Goal: Complete application form

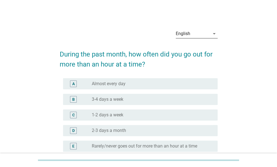
click at [201, 33] on div "English" at bounding box center [193, 33] width 34 height 9
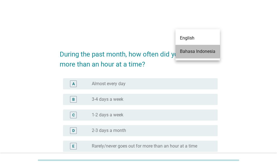
click at [197, 55] on div "Bahasa Indonesia" at bounding box center [197, 51] width 35 height 7
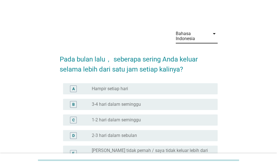
click at [154, 120] on div "radio_button_unchecked 1-2 hari dalam seminggu" at bounding box center [150, 121] width 117 height 6
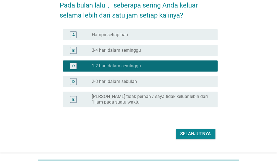
scroll to position [66, 0]
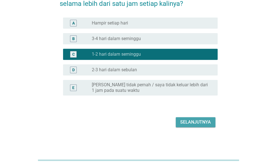
click at [186, 124] on div "Selanjutnya" at bounding box center [195, 122] width 31 height 7
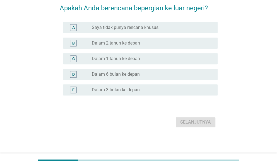
scroll to position [0, 0]
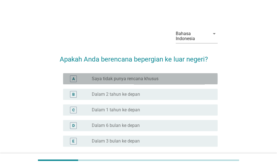
click at [155, 79] on label "Saya tidak punya rencana khusus" at bounding box center [125, 79] width 67 height 6
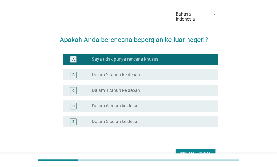
scroll to position [51, 0]
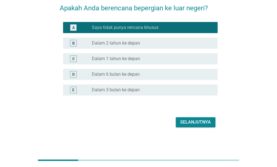
click at [185, 123] on div "Selanjutnya" at bounding box center [195, 122] width 31 height 7
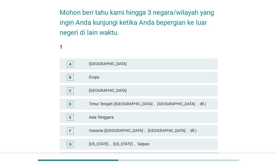
scroll to position [56, 0]
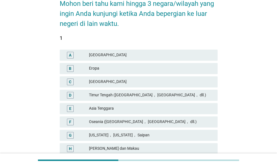
click at [122, 110] on div "Asia Tenggara" at bounding box center [151, 108] width 124 height 7
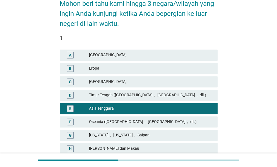
scroll to position [84, 0]
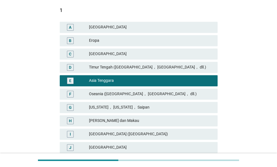
click at [160, 137] on div "[GEOGRAPHIC_DATA] ([GEOGRAPHIC_DATA])" at bounding box center [151, 134] width 124 height 7
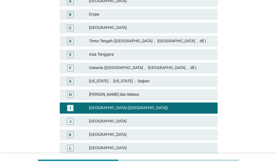
scroll to position [112, 0]
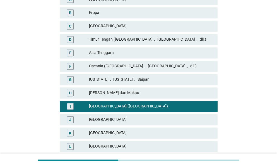
click at [129, 54] on div "Asia Tenggara" at bounding box center [151, 53] width 124 height 7
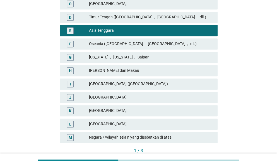
scroll to position [167, 0]
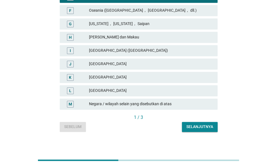
click at [190, 128] on div "Selanjutnya" at bounding box center [199, 127] width 27 height 6
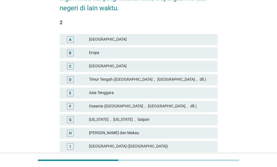
scroll to position [84, 0]
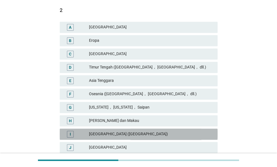
click at [147, 133] on div "[GEOGRAPHIC_DATA] ([GEOGRAPHIC_DATA])" at bounding box center [151, 134] width 124 height 7
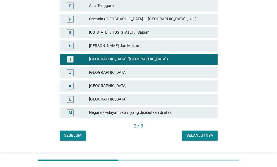
scroll to position [167, 0]
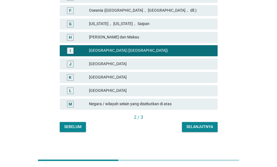
click at [198, 128] on div "Selanjutnya" at bounding box center [199, 127] width 27 height 6
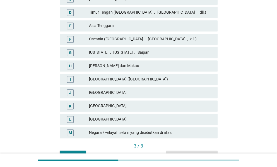
scroll to position [140, 0]
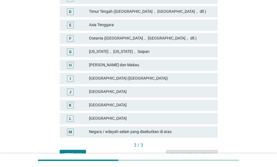
click at [148, 118] on div "[GEOGRAPHIC_DATA]" at bounding box center [151, 119] width 124 height 7
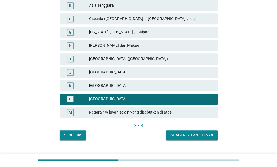
scroll to position [167, 0]
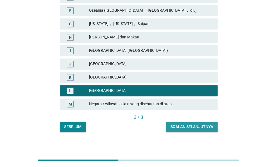
click at [193, 123] on button "Soalan selanjutnya" at bounding box center [192, 127] width 52 height 10
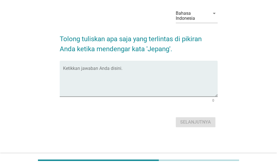
scroll to position [0, 0]
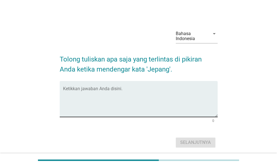
click at [168, 104] on textarea "Ketikkan jawaban Anda disini." at bounding box center [140, 102] width 155 height 29
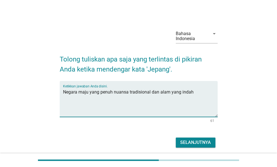
type textarea "Negara maju yang penuh nuansa tradisional dan alam yang indah"
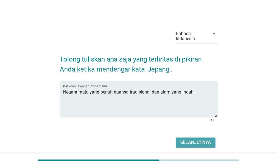
click at [193, 143] on div "Selanjutnya" at bounding box center [195, 143] width 31 height 7
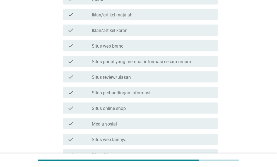
scroll to position [167, 0]
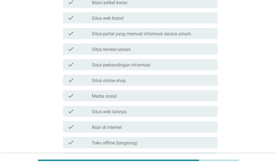
click at [151, 111] on div "check_box_outline_blank Situs web lainnya" at bounding box center [152, 111] width 121 height 7
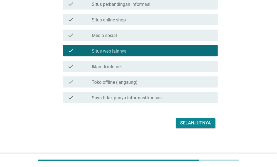
scroll to position [229, 0]
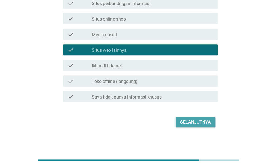
click at [179, 122] on button "Selanjutnya" at bounding box center [196, 123] width 40 height 10
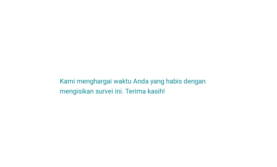
scroll to position [0, 0]
